Goal: Task Accomplishment & Management: Use online tool/utility

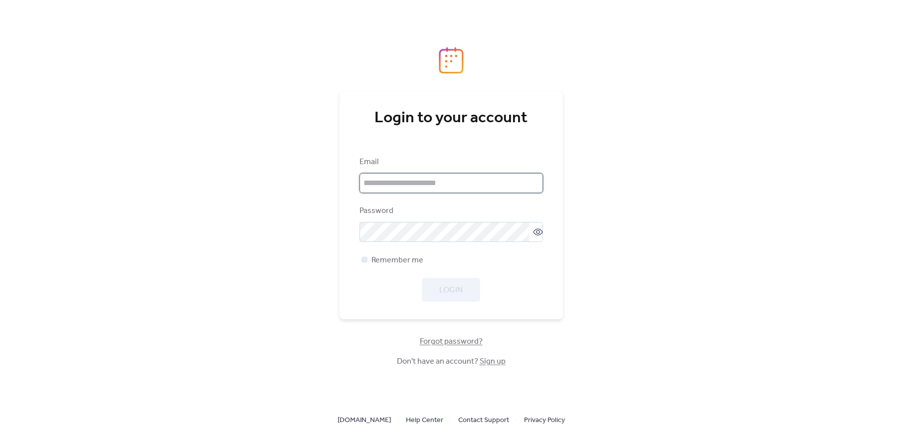
click at [413, 185] on input "email" at bounding box center [452, 183] width 184 height 20
type input "**********"
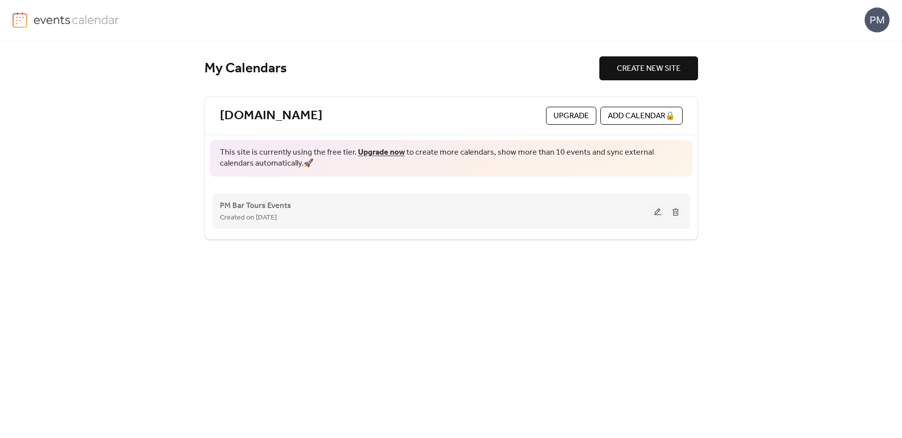
click at [658, 209] on button at bounding box center [658, 211] width 14 height 15
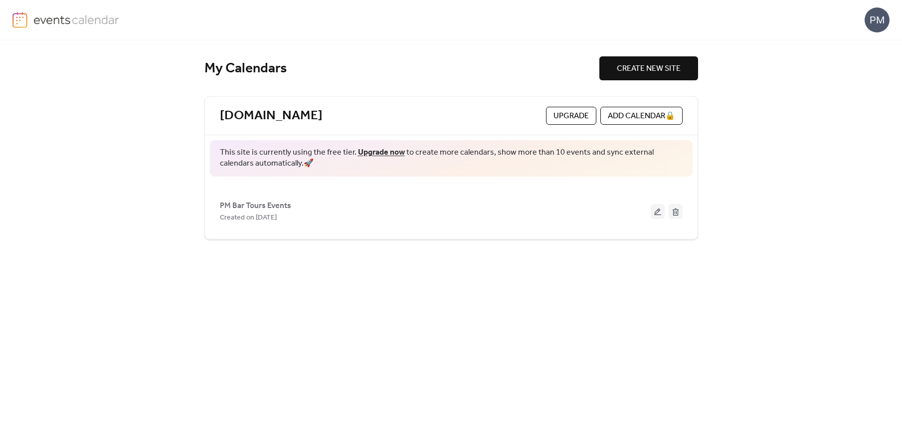
click at [558, 115] on span "Upgrade" at bounding box center [571, 116] width 35 height 12
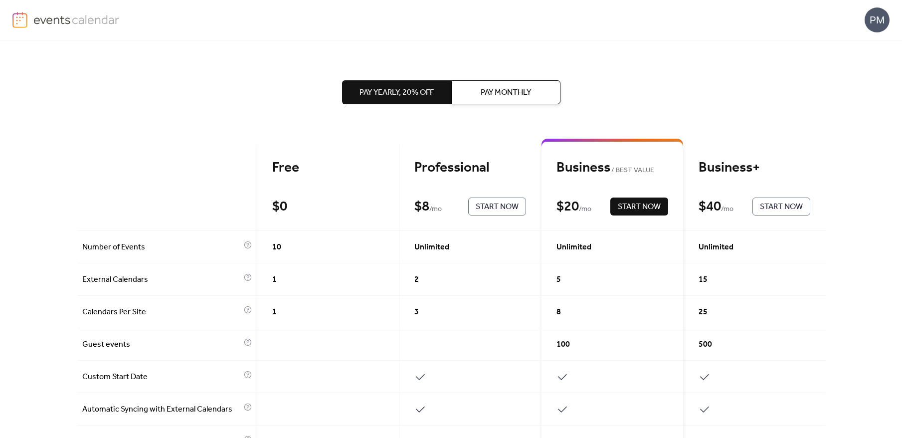
click at [297, 174] on div "Free" at bounding box center [328, 167] width 112 height 17
click at [273, 159] on div "Free" at bounding box center [328, 167] width 112 height 17
click at [273, 172] on div "Free" at bounding box center [328, 167] width 112 height 17
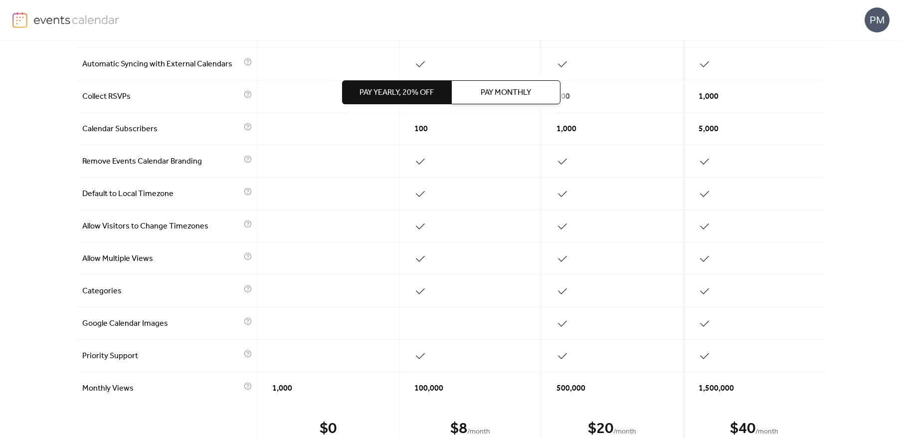
scroll to position [415, 0]
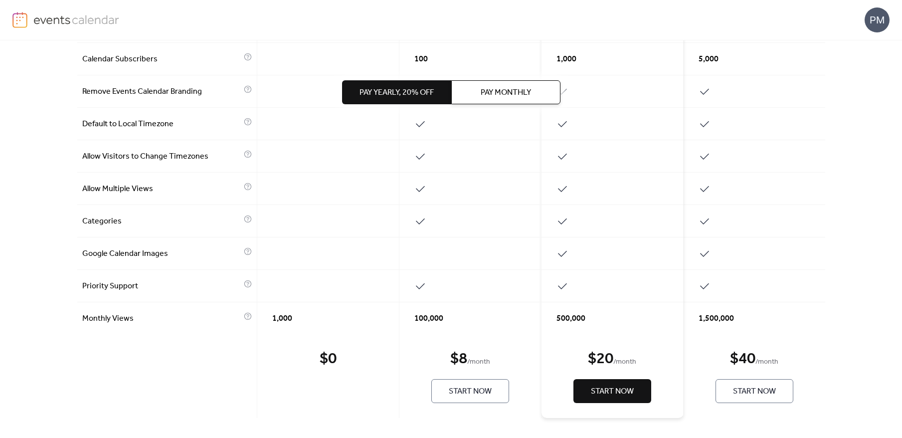
click at [340, 388] on div "$ 0 Start Now" at bounding box center [328, 376] width 142 height 84
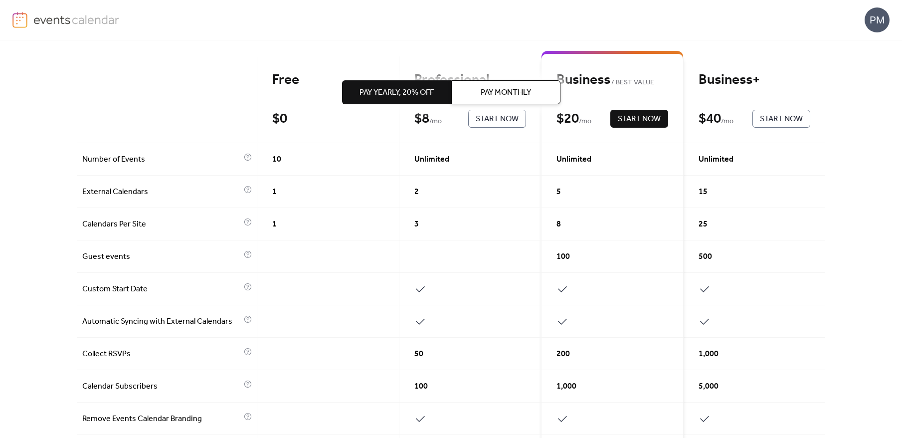
scroll to position [0, 0]
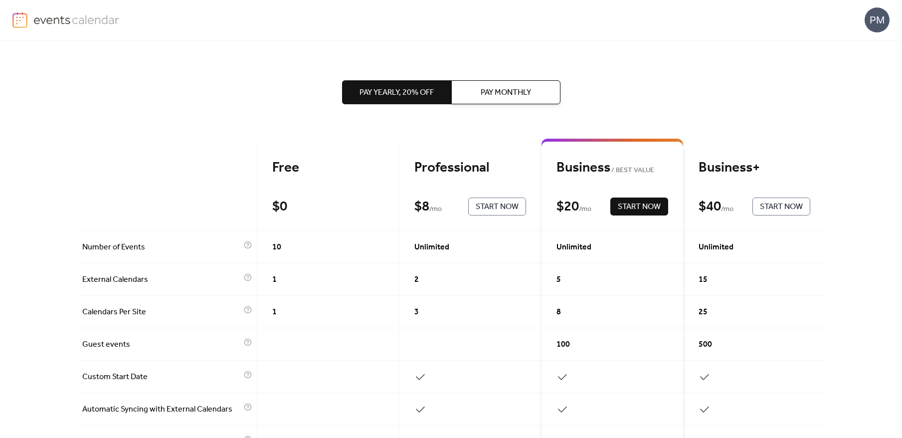
click at [72, 19] on img at bounding box center [76, 19] width 86 height 15
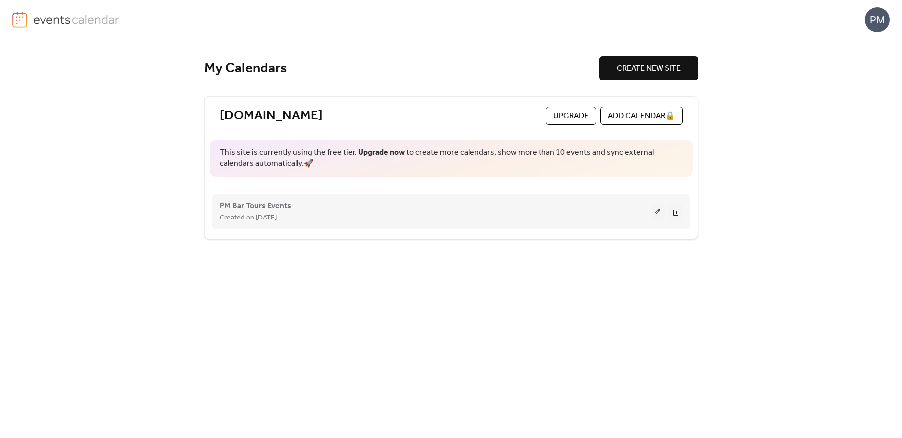
click at [654, 206] on button at bounding box center [658, 211] width 14 height 15
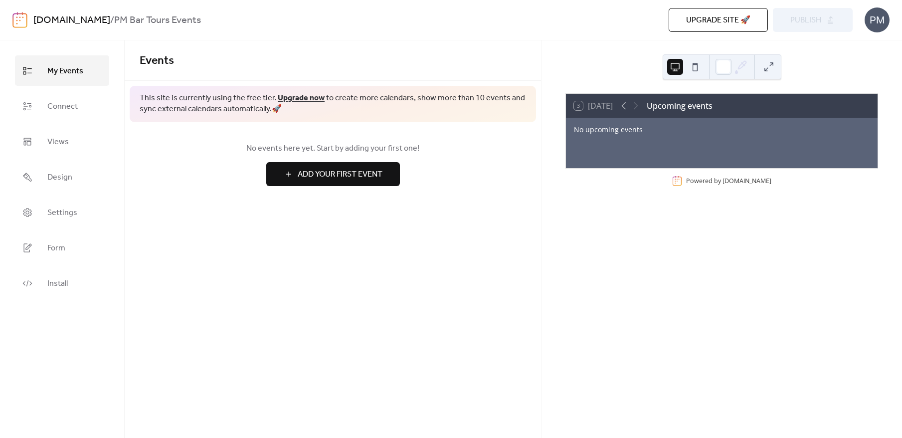
click at [684, 107] on div "Upcoming events" at bounding box center [680, 106] width 66 height 12
click at [624, 106] on icon at bounding box center [624, 105] width 4 height 7
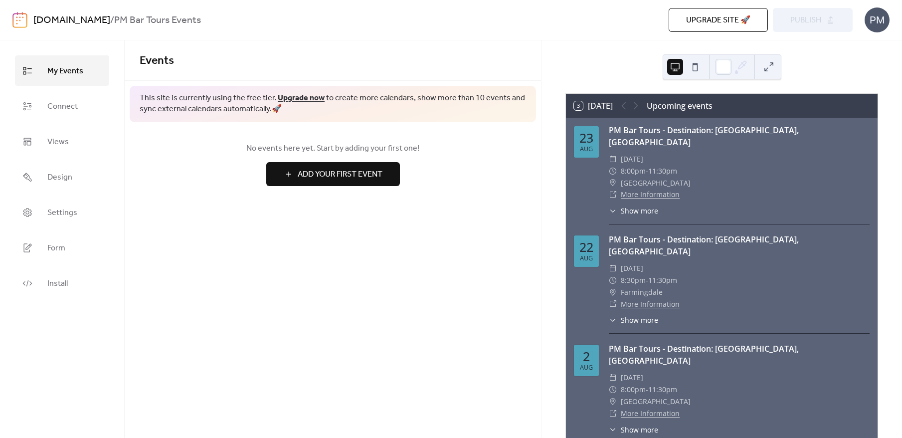
click at [637, 105] on div at bounding box center [630, 106] width 24 height 12
click at [638, 105] on div at bounding box center [630, 106] width 24 height 12
click at [56, 99] on span "Connect" at bounding box center [62, 106] width 30 height 15
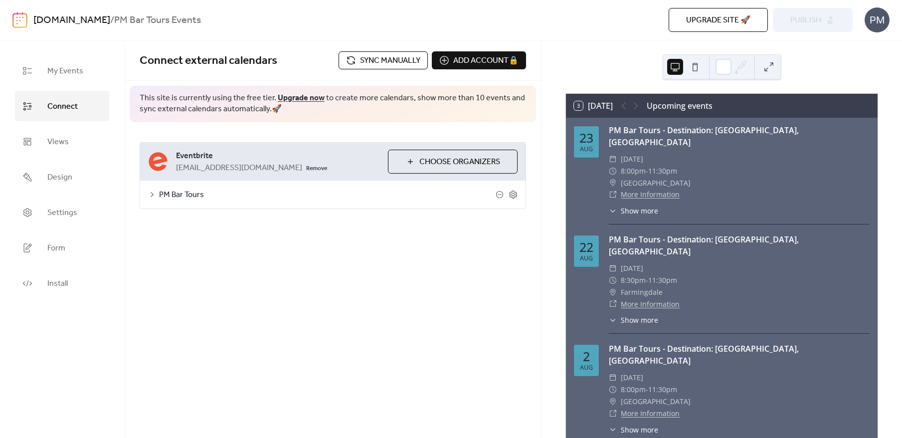
click at [237, 193] on span "PM Bar Tours" at bounding box center [327, 195] width 337 height 12
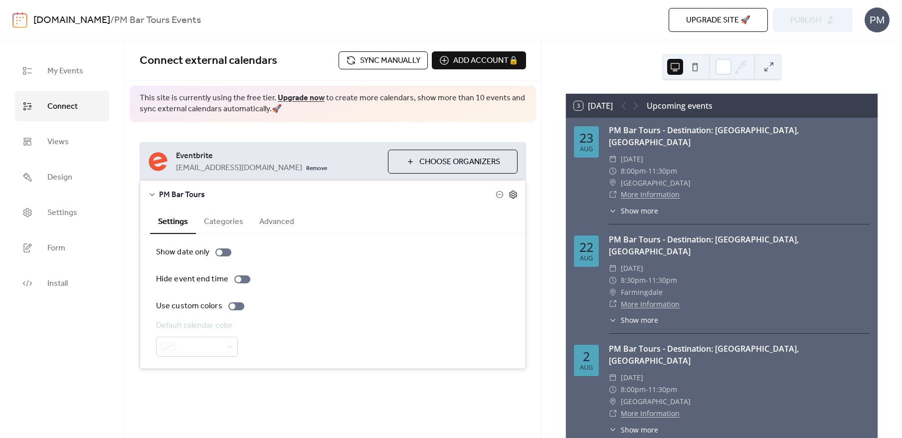
click at [511, 194] on icon at bounding box center [513, 194] width 9 height 9
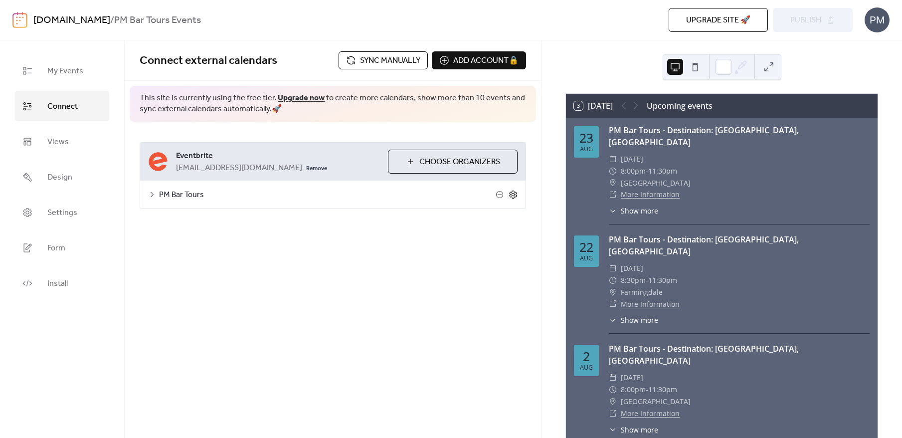
click at [511, 194] on icon at bounding box center [513, 194] width 9 height 9
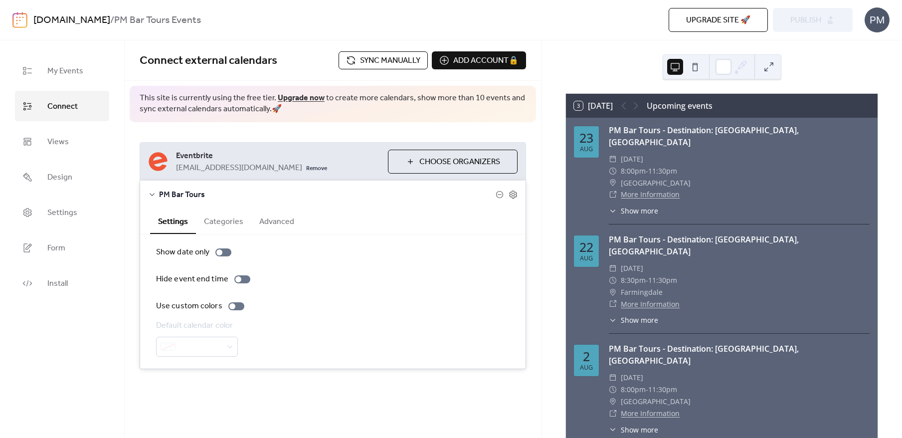
click at [221, 219] on button "Categories" at bounding box center [223, 221] width 55 height 24
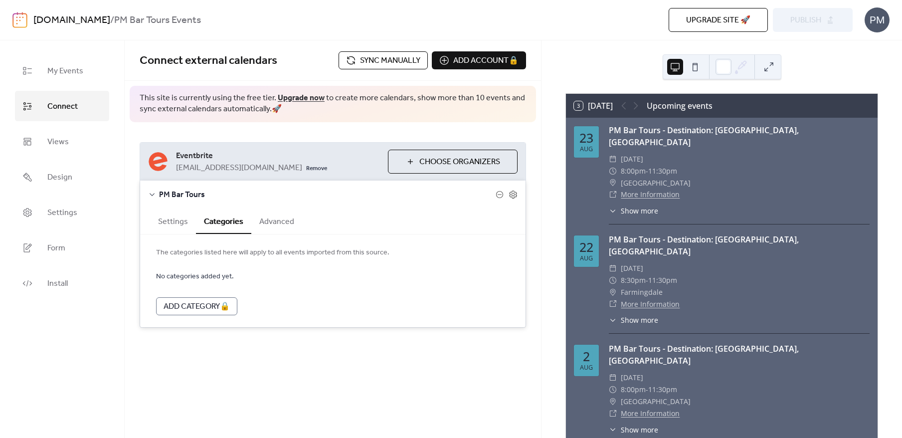
click at [260, 216] on button "Advanced" at bounding box center [276, 221] width 51 height 24
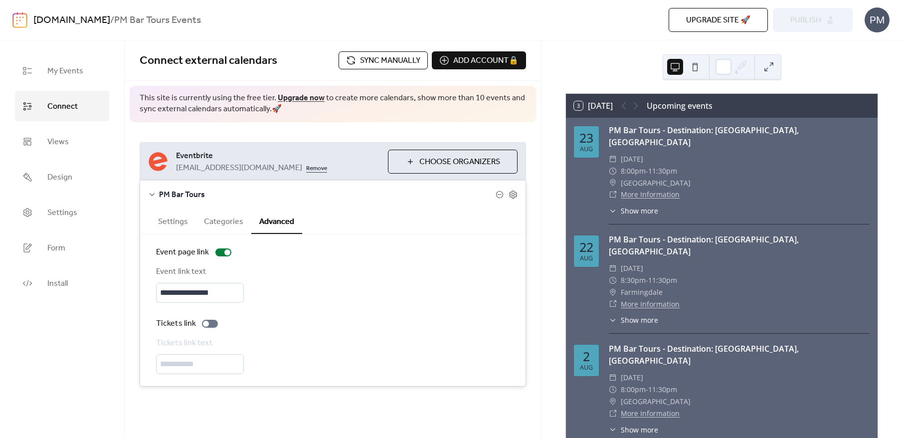
click at [306, 170] on link "Remove" at bounding box center [316, 168] width 21 height 12
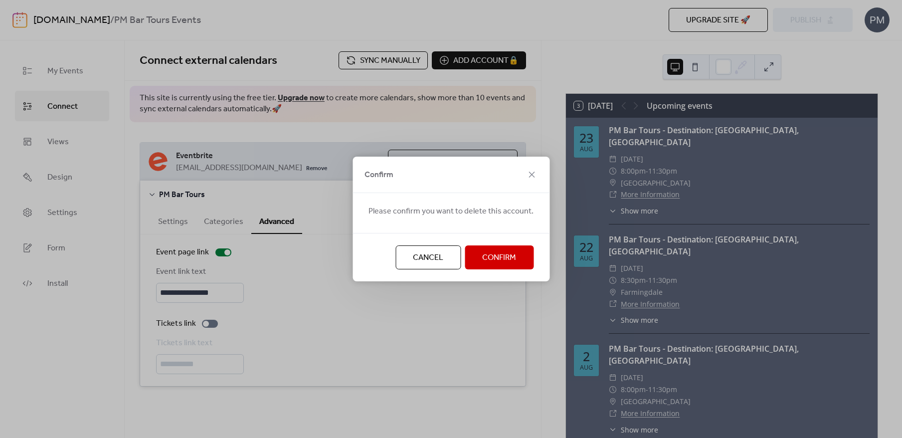
click at [507, 260] on span "Confirm" at bounding box center [499, 258] width 34 height 12
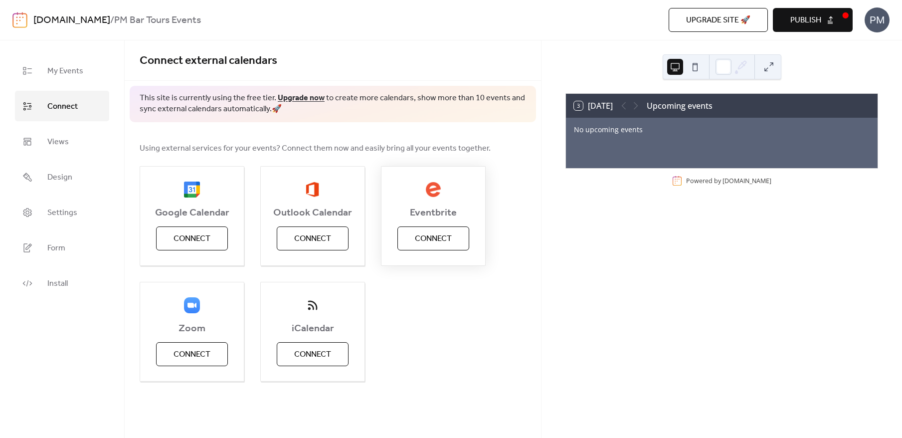
click at [428, 240] on span "Connect" at bounding box center [433, 239] width 37 height 12
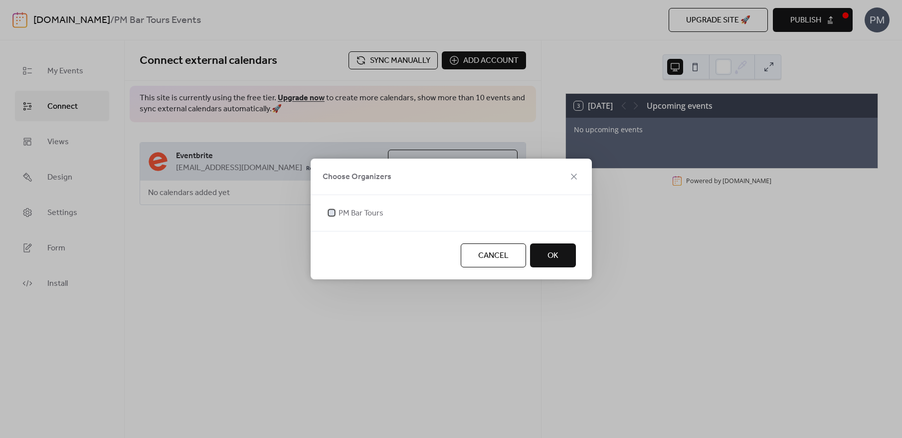
click at [356, 211] on span "PM Bar Tours" at bounding box center [361, 214] width 45 height 12
click at [563, 257] on button "OK" at bounding box center [553, 255] width 46 height 24
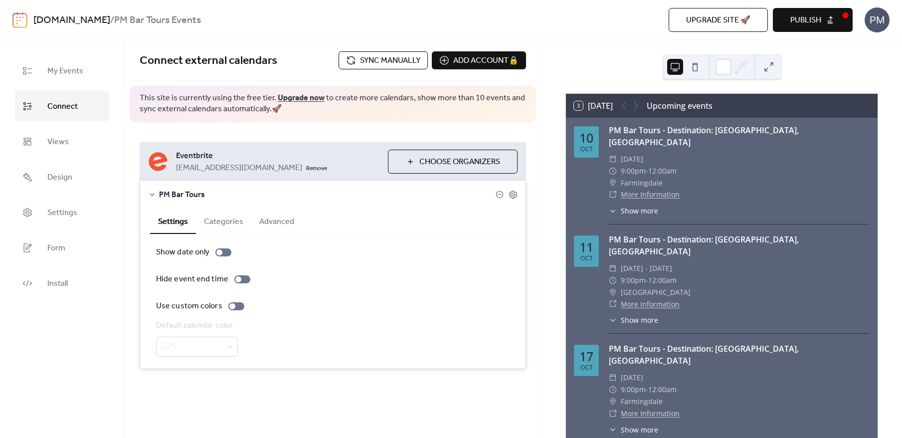
click at [825, 16] on button "Publish" at bounding box center [813, 20] width 80 height 24
